Goal: Information Seeking & Learning: Understand process/instructions

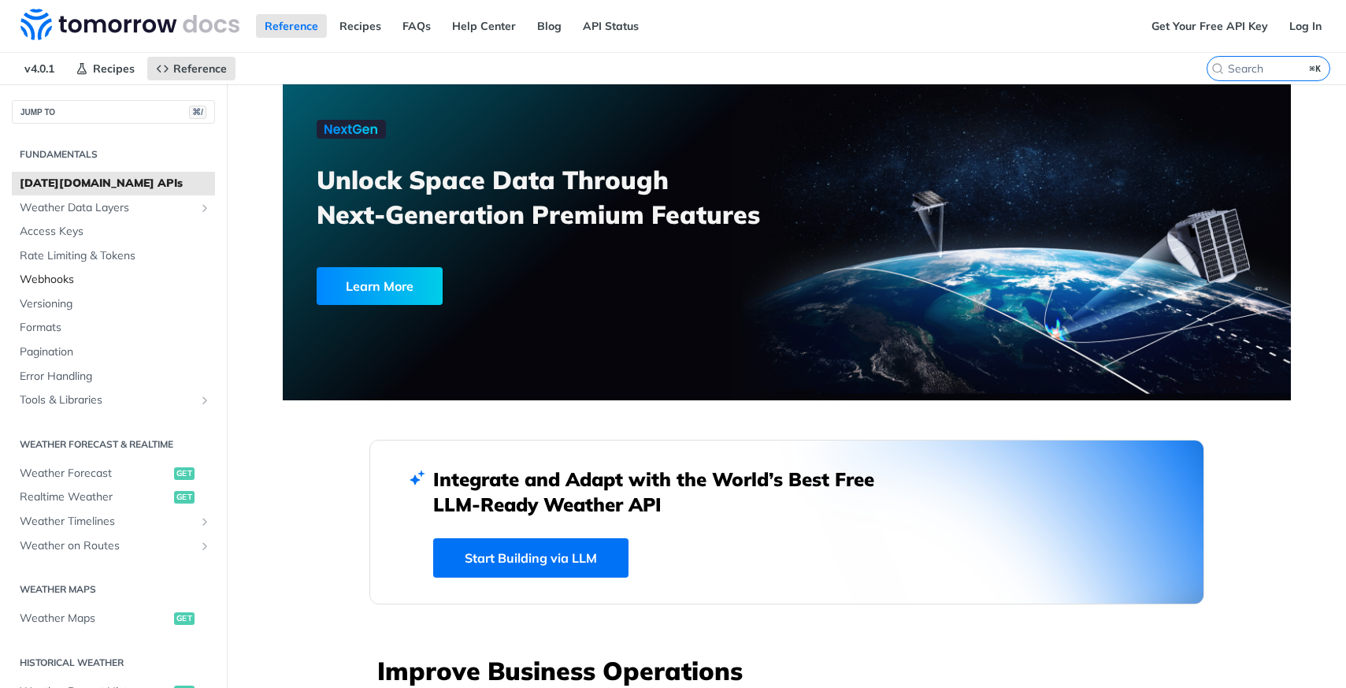
click at [69, 283] on span "Webhooks" at bounding box center [115, 280] width 191 height 16
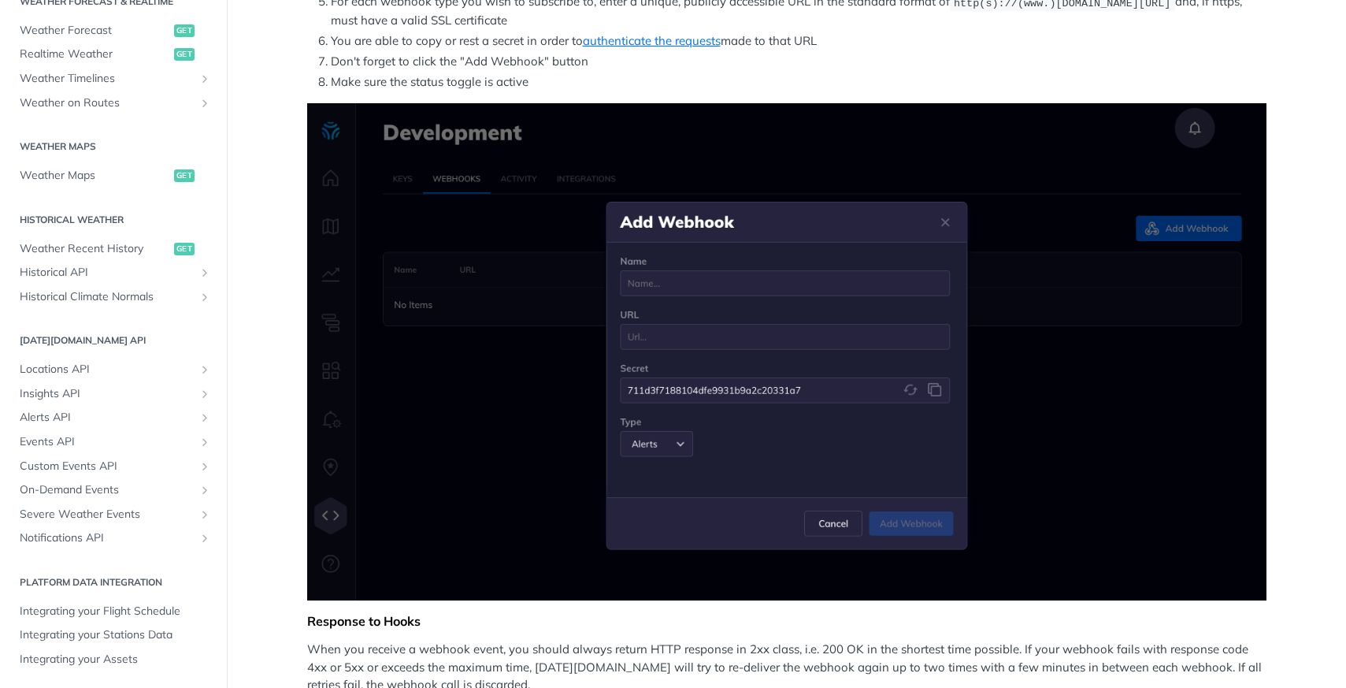
scroll to position [401, 0]
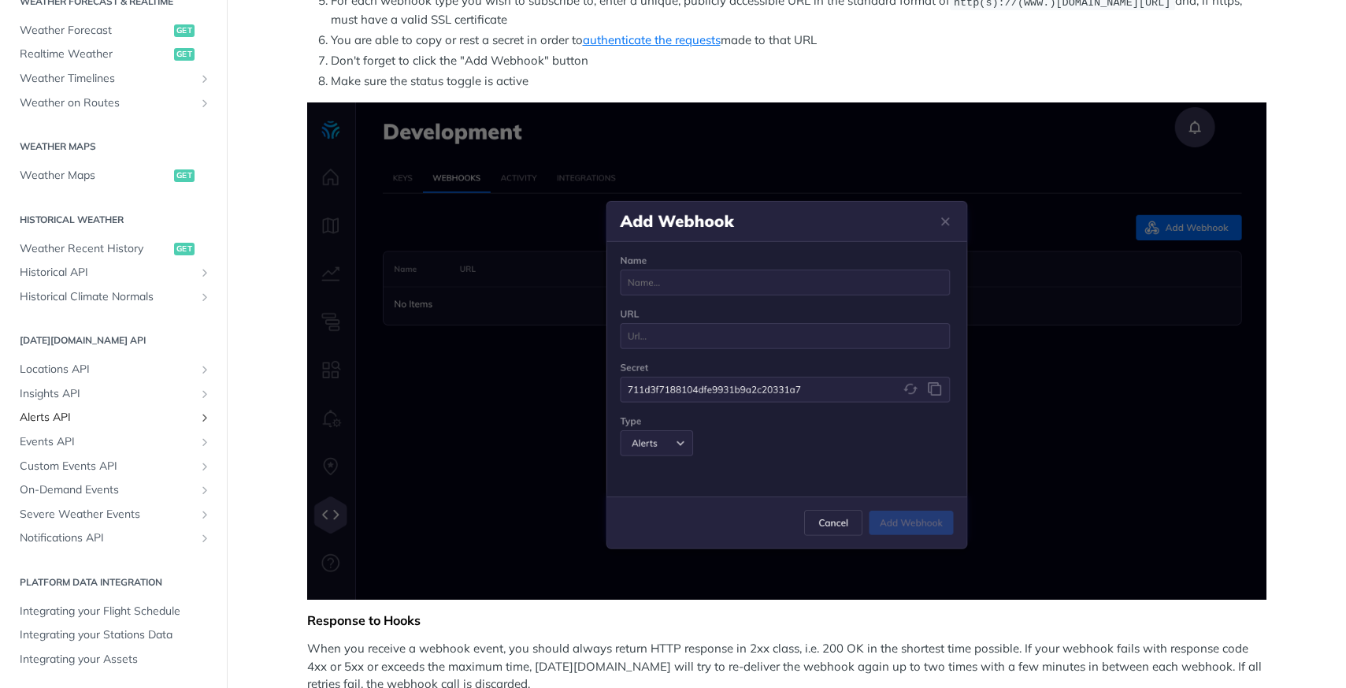
click at [80, 420] on span "Alerts API" at bounding box center [107, 418] width 175 height 16
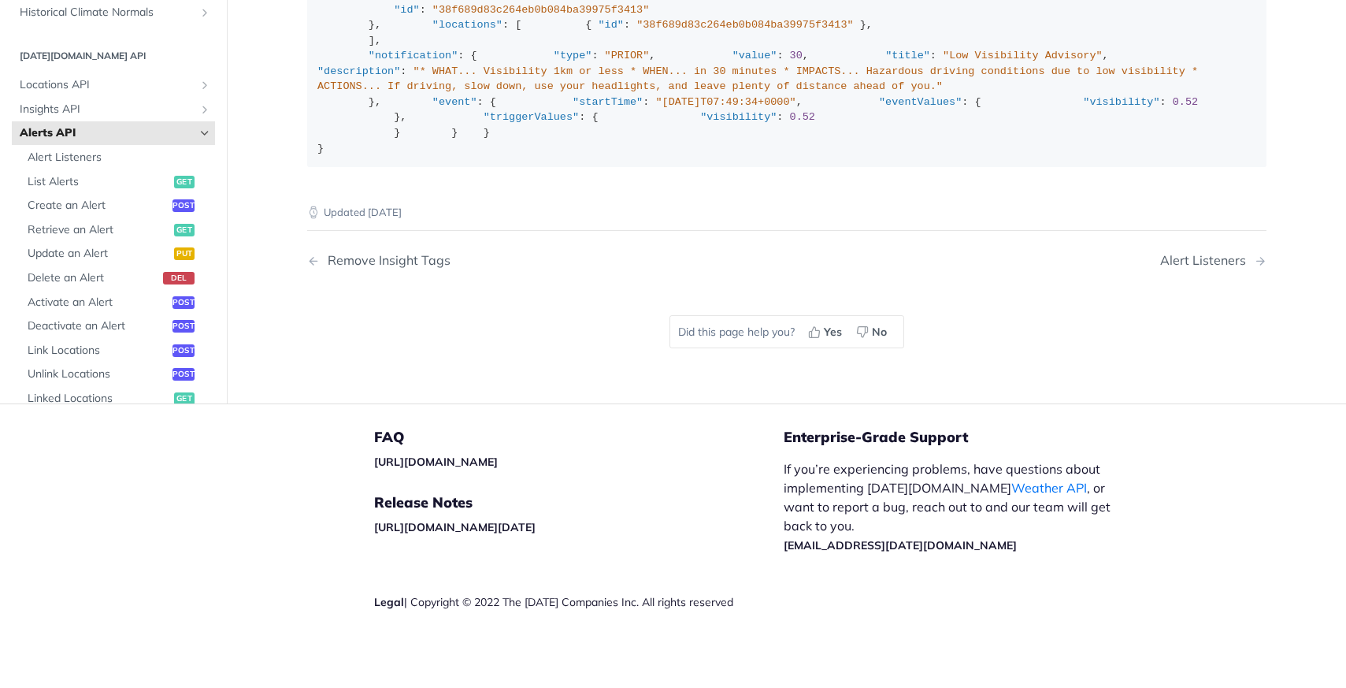
scroll to position [2390, 0]
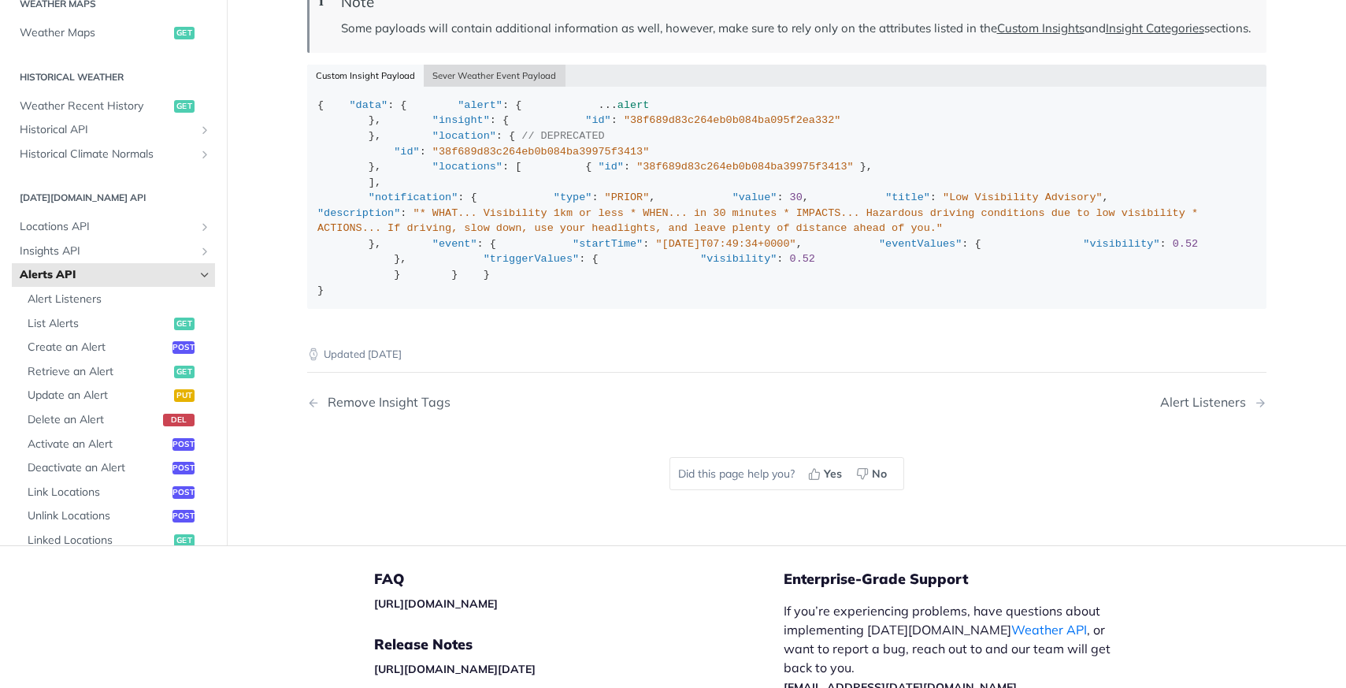
click at [501, 87] on button "Sever Weather Event Payload" at bounding box center [495, 76] width 142 height 22
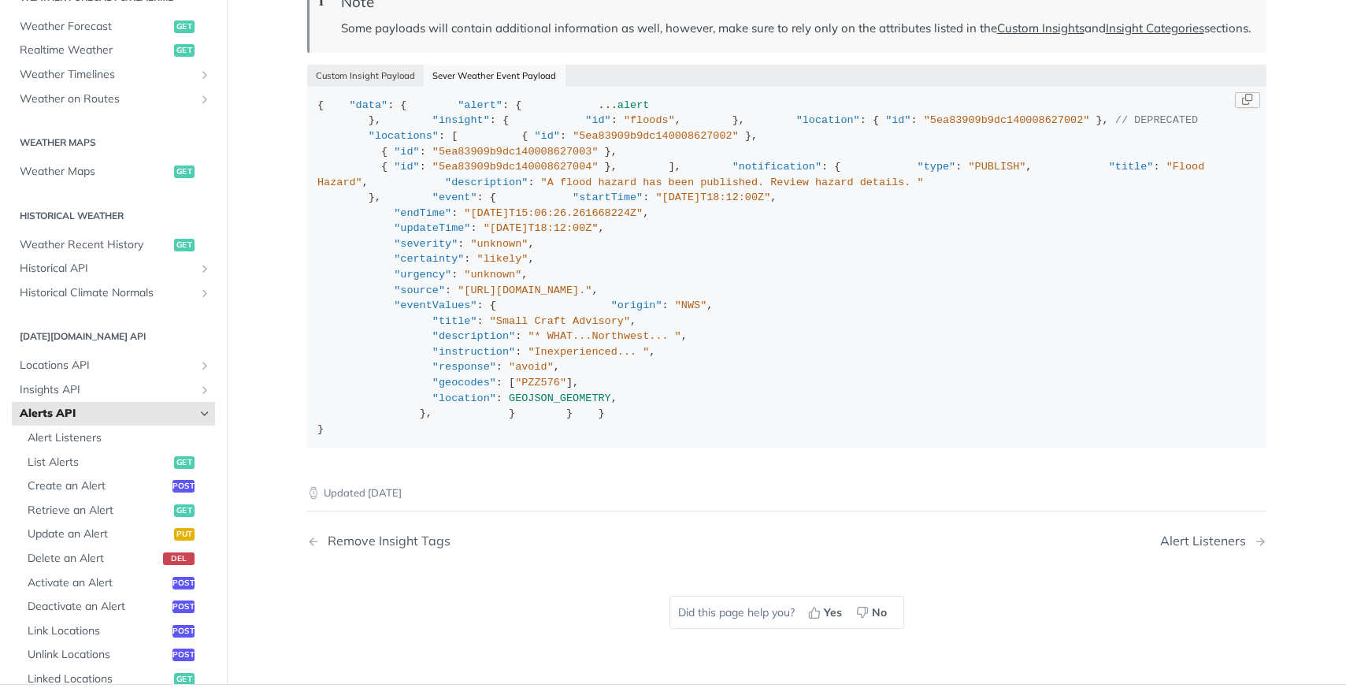
scroll to position [19, 0]
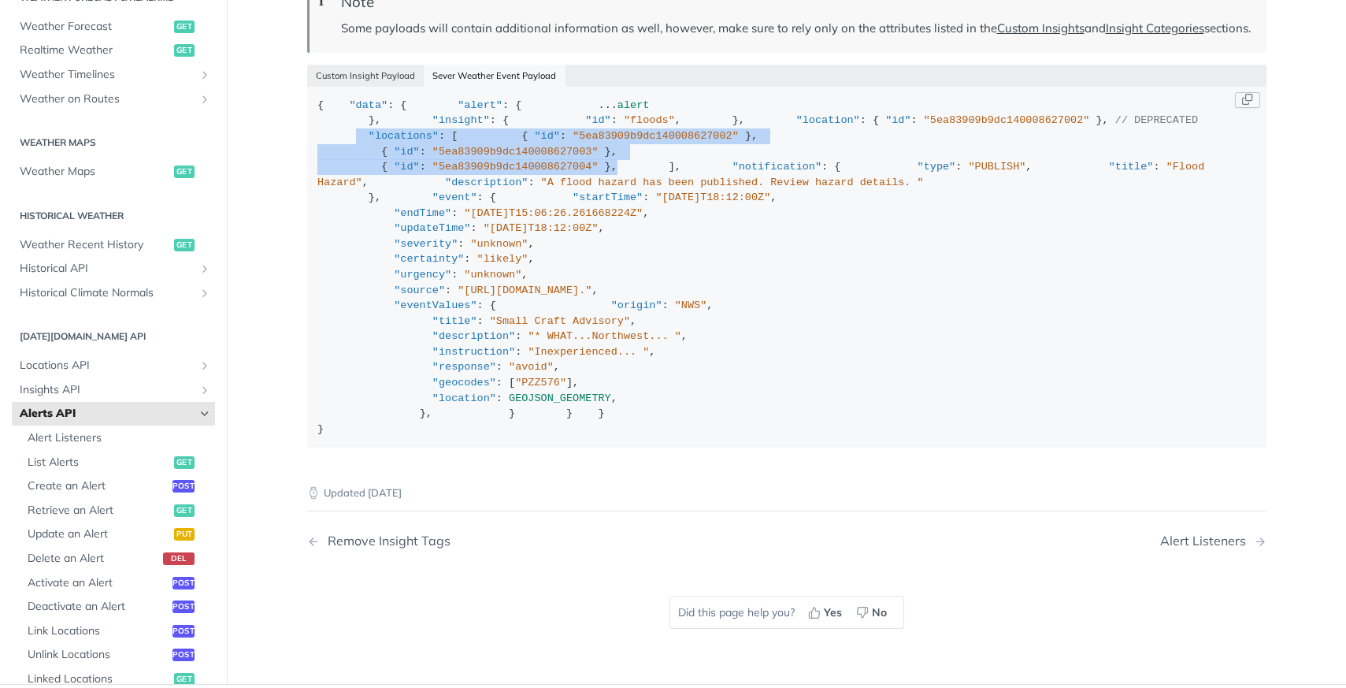
drag, startPoint x: 622, startPoint y: 409, endPoint x: 355, endPoint y: 362, distance: 270.3
click at [355, 362] on div "{ "data" : { "alert" : { ... alert }, "insight" : { "id" : "floods" , }, "locat…" at bounding box center [786, 267] width 938 height 339
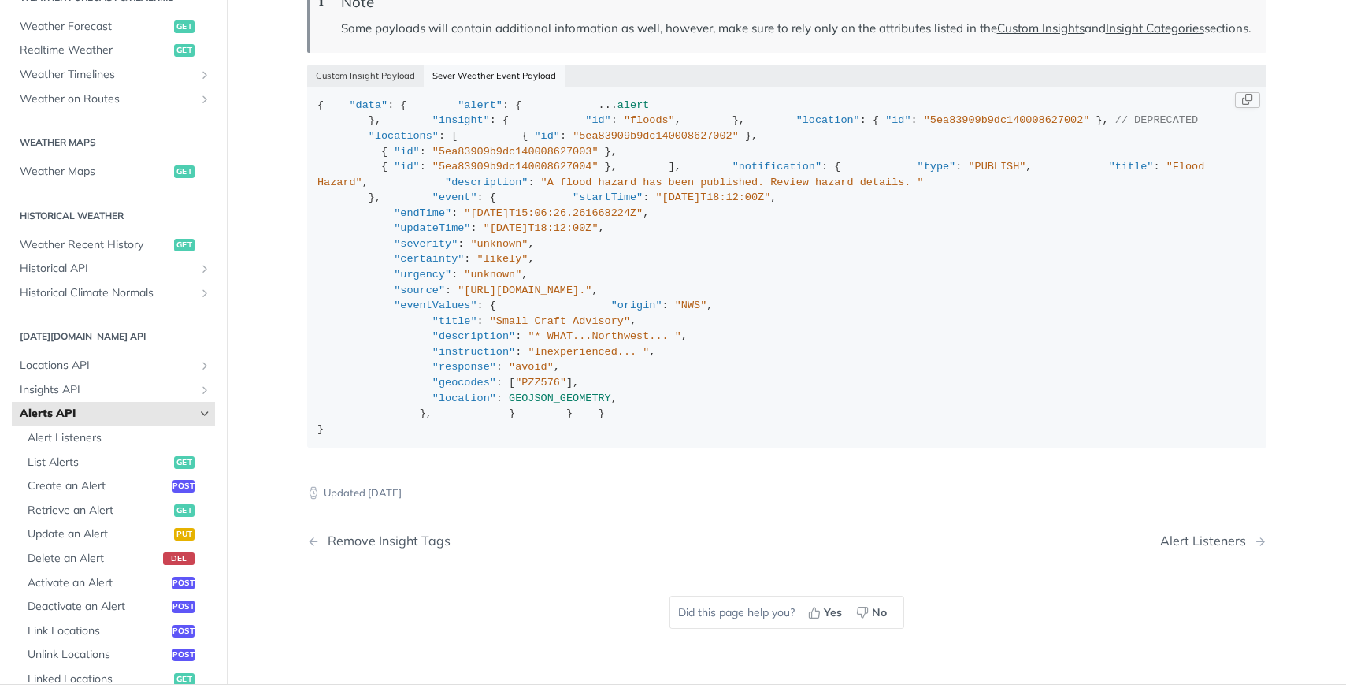
click at [395, 263] on div "{ "data" : { "alert" : { ... alert }, "insight" : { "id" : "floods" , }, "locat…" at bounding box center [786, 267] width 938 height 339
click at [458, 111] on span ""alert"" at bounding box center [480, 105] width 45 height 12
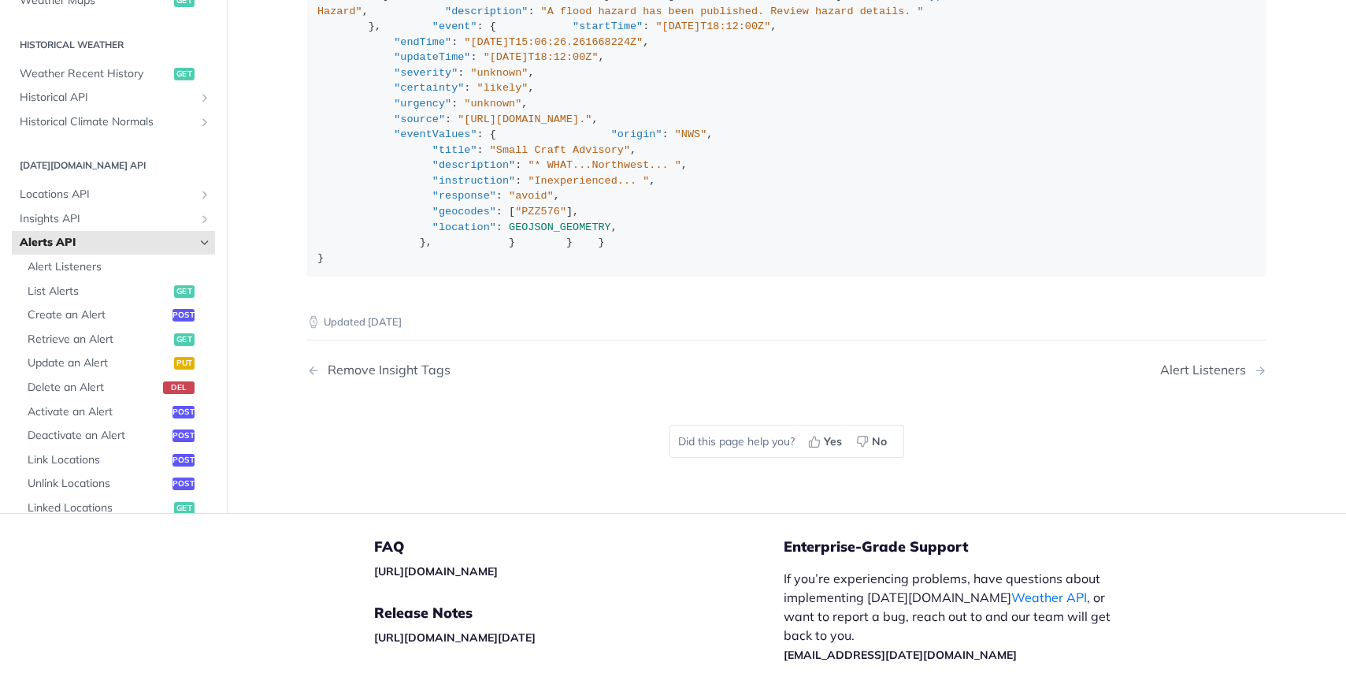
scroll to position [2568, 0]
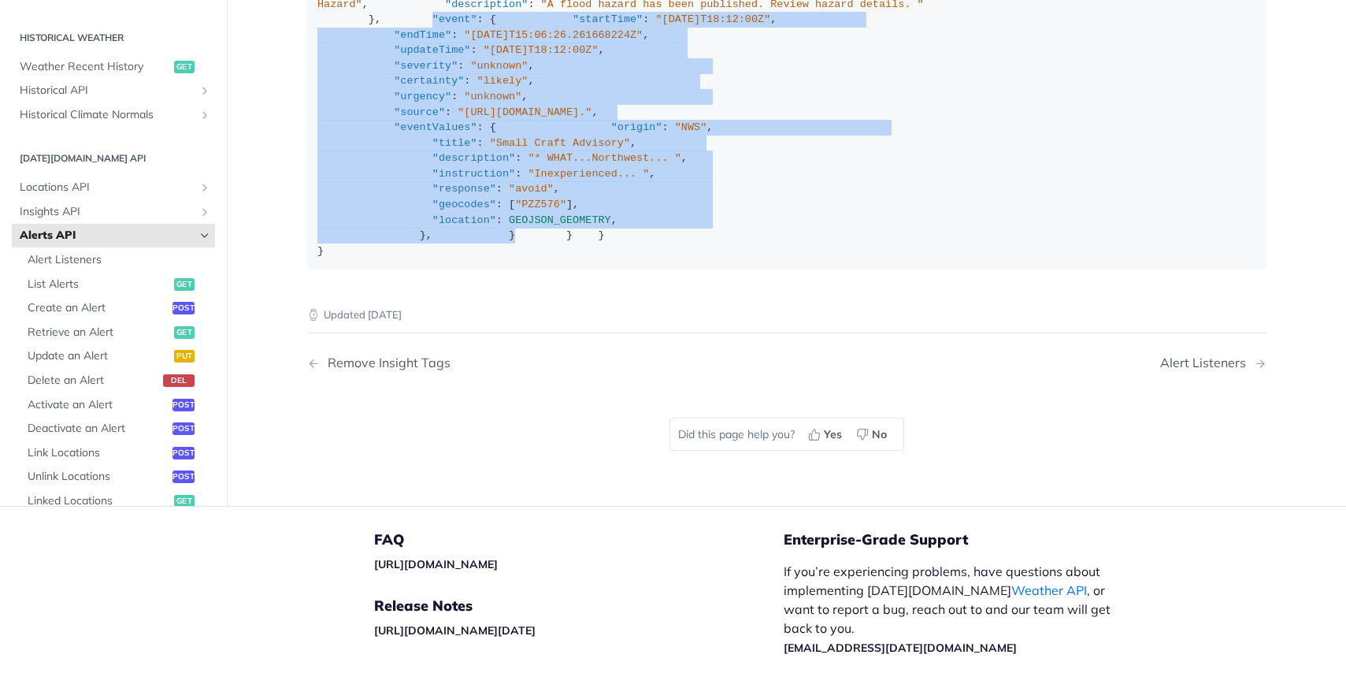
drag, startPoint x: 403, startPoint y: 605, endPoint x: 371, endPoint y: 340, distance: 266.7
click at [371, 258] on div "{ "data" : { "alert" : { ... alert }, "insight" : { "id" : "floods" , }, "locat…" at bounding box center [786, 89] width 938 height 339
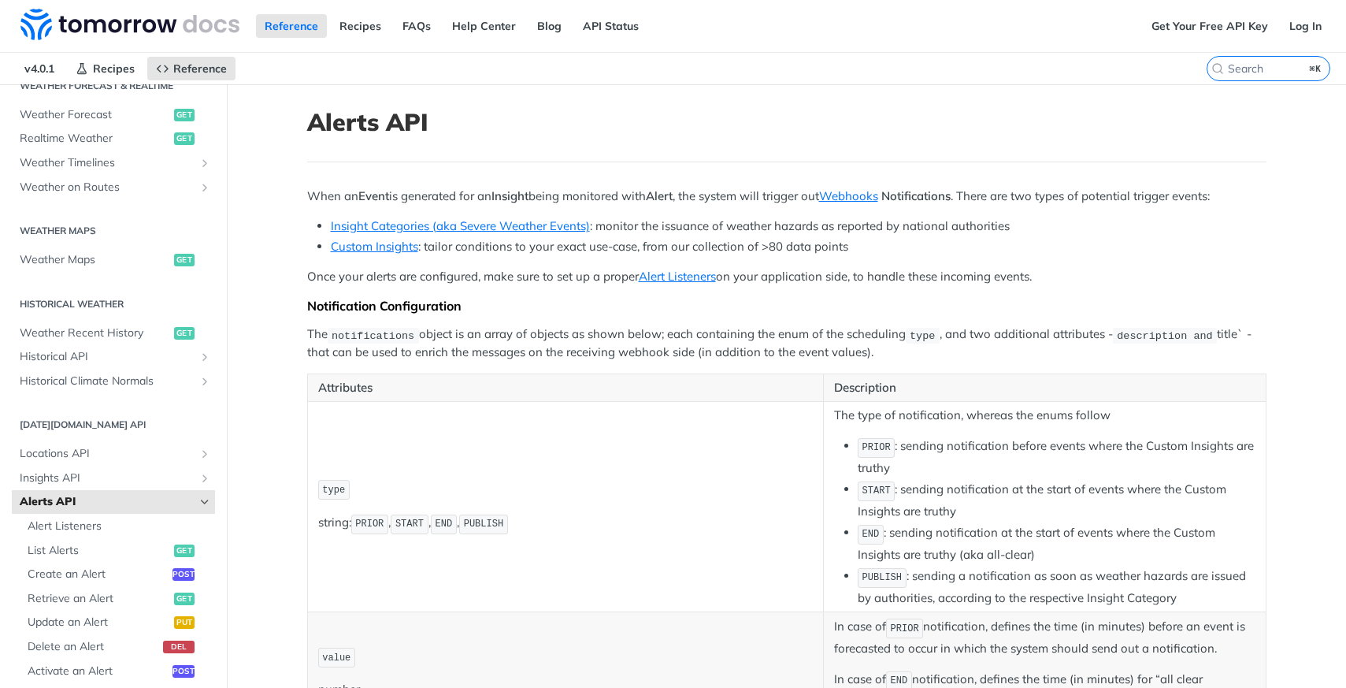
scroll to position [0, 0]
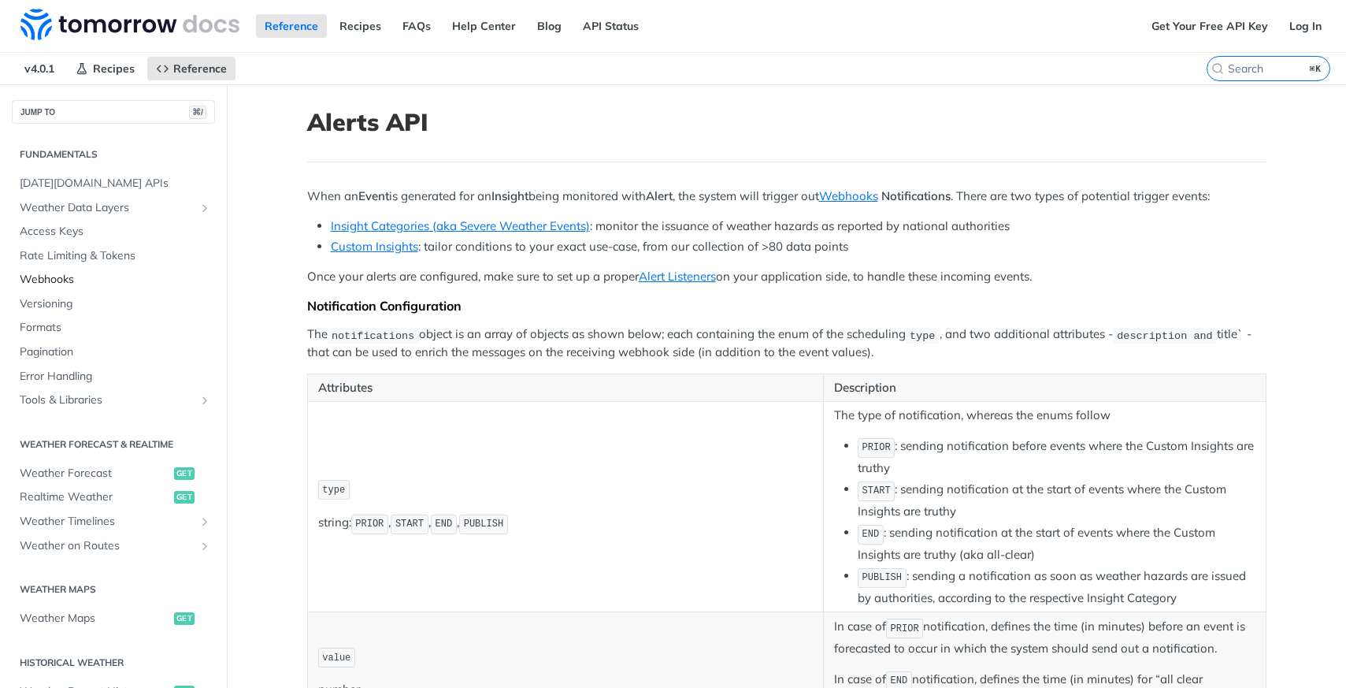
click at [81, 274] on span "Webhooks" at bounding box center [115, 280] width 191 height 16
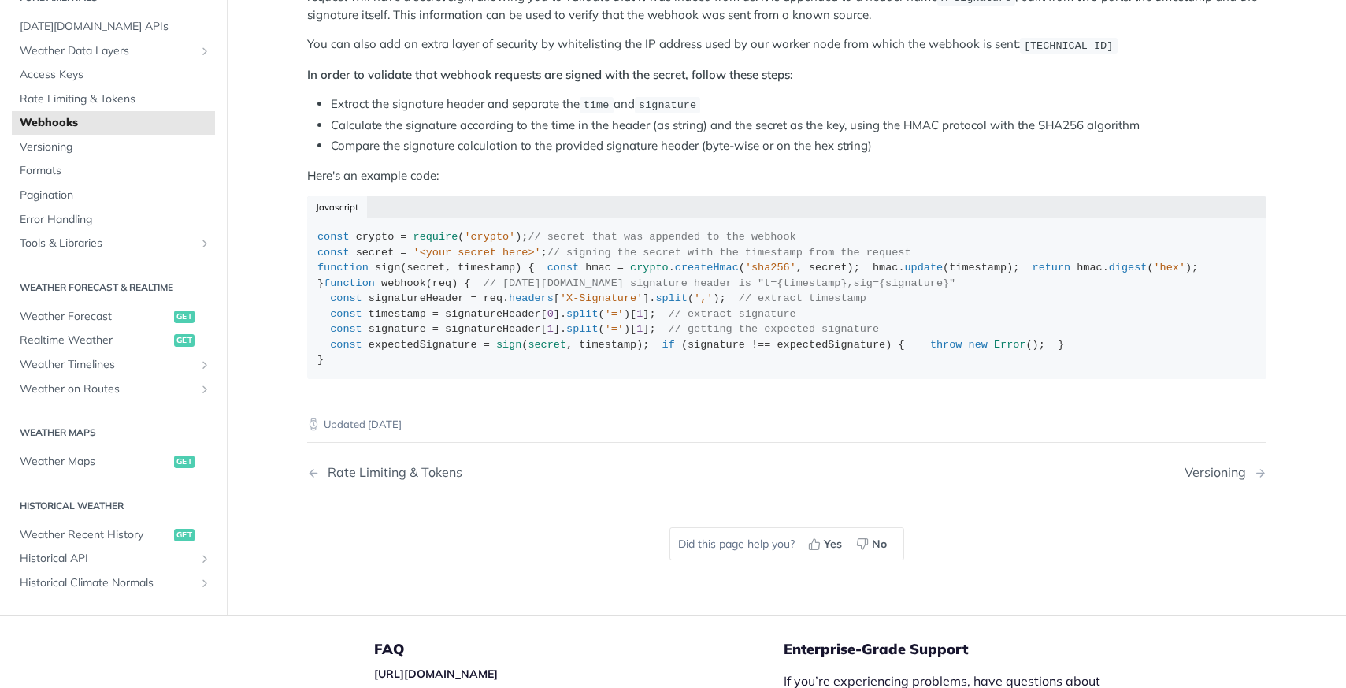
scroll to position [1194, 0]
